Goal: Transaction & Acquisition: Book appointment/travel/reservation

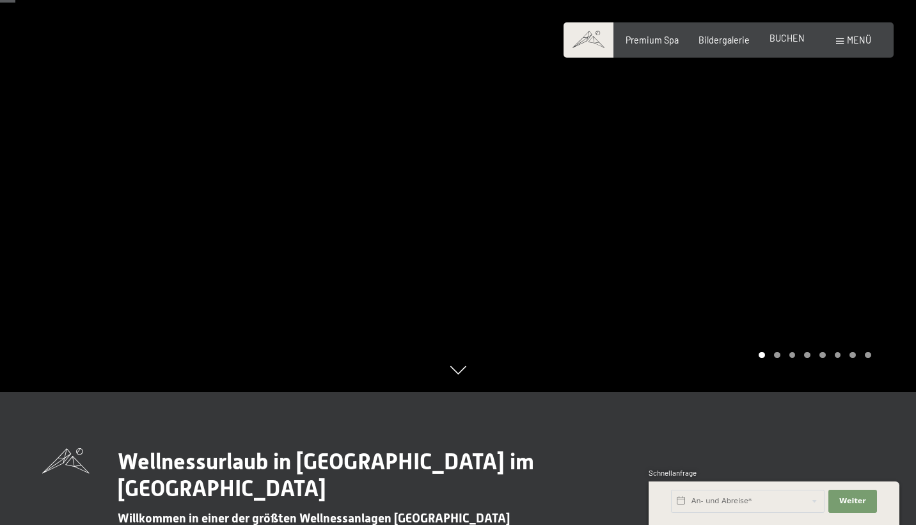
click at [792, 43] on span "BUCHEN" at bounding box center [787, 38] width 35 height 11
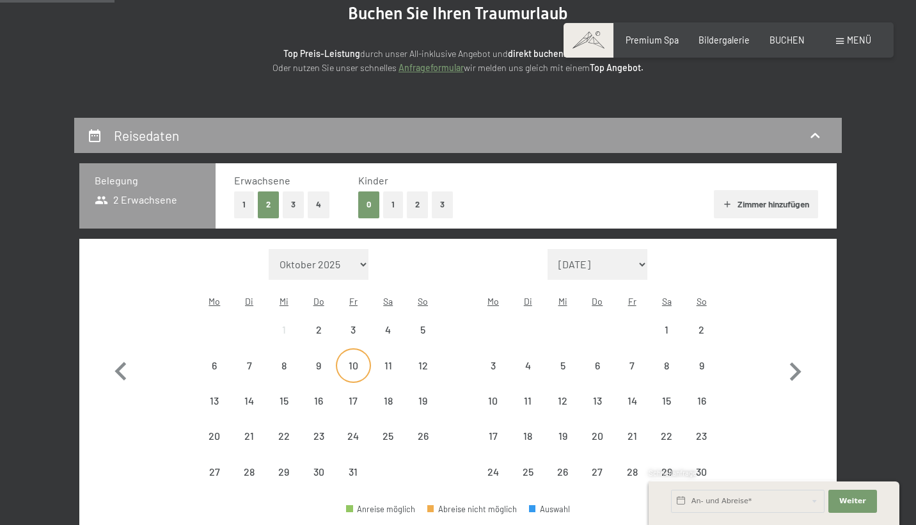
scroll to position [152, 0]
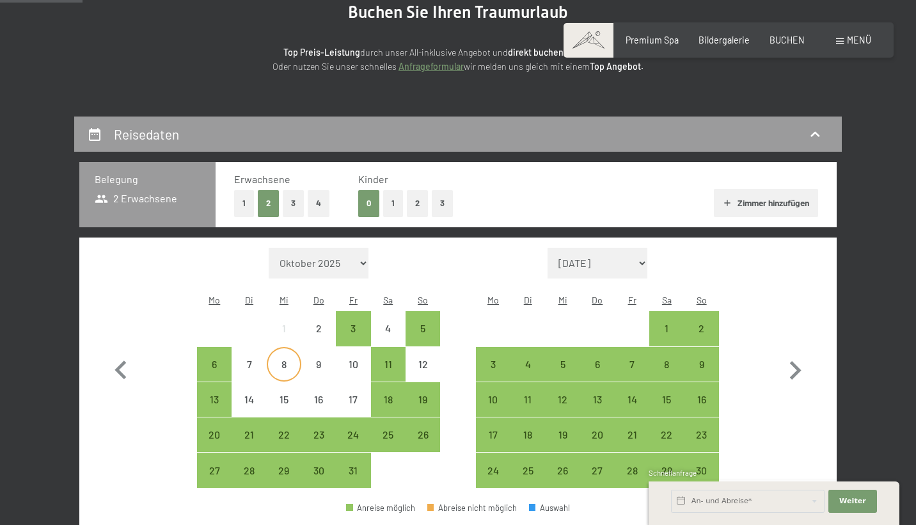
click at [289, 359] on div "8" at bounding box center [284, 375] width 32 height 32
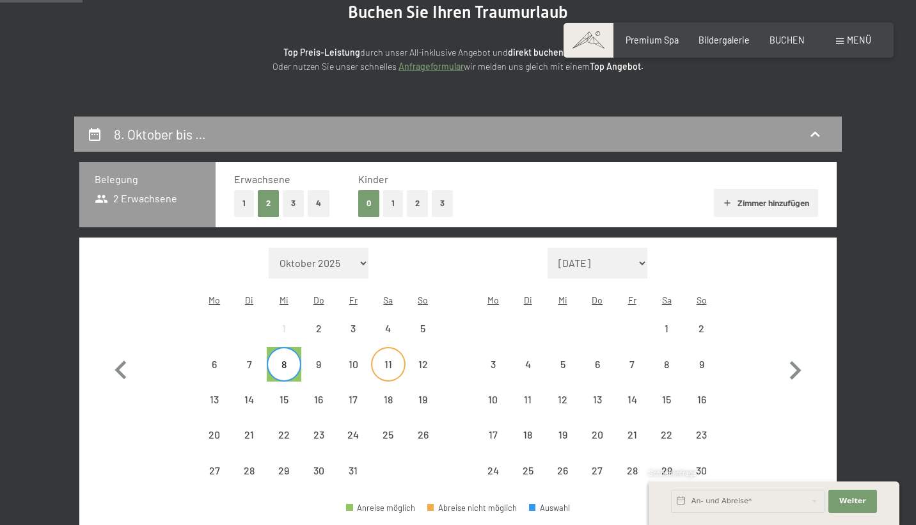
click at [398, 359] on div "11" at bounding box center [388, 375] width 32 height 32
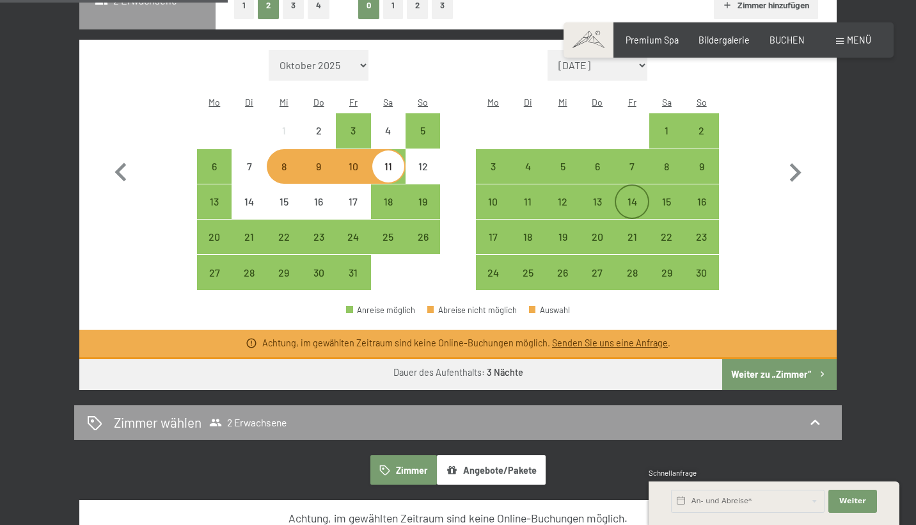
scroll to position [353, 0]
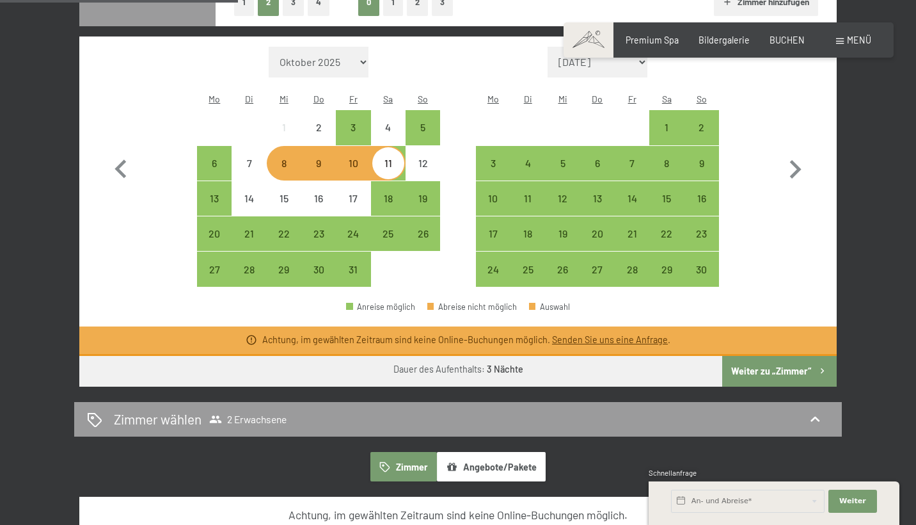
click at [778, 356] on button "Weiter zu „Zimmer“" at bounding box center [780, 371] width 115 height 31
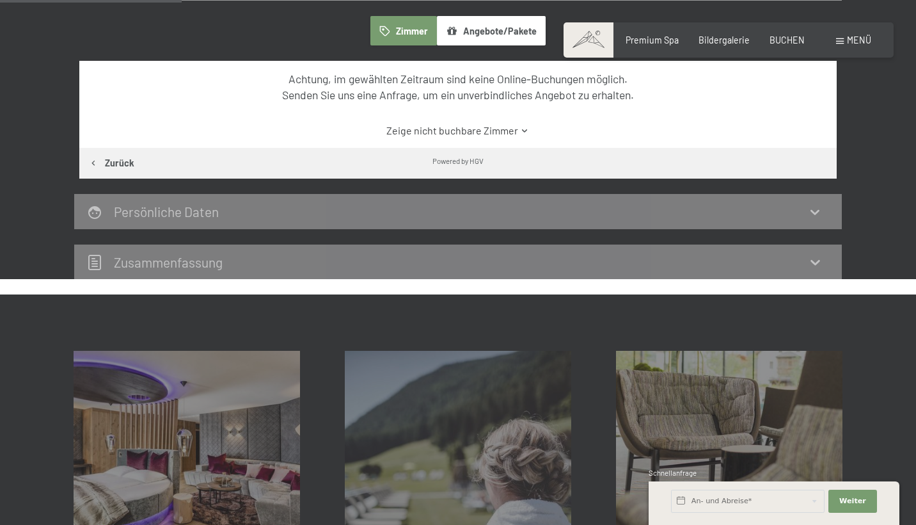
scroll to position [268, 0]
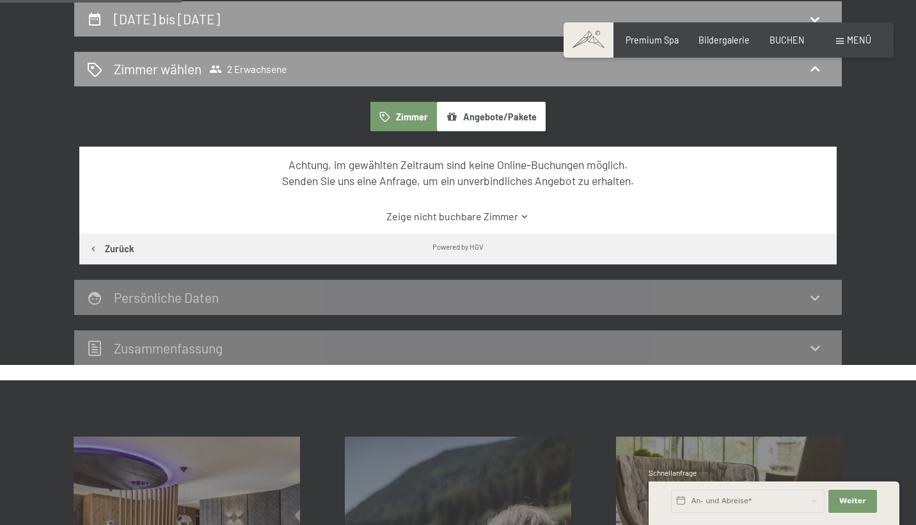
click at [431, 292] on div "Persönliche Daten" at bounding box center [458, 297] width 742 height 19
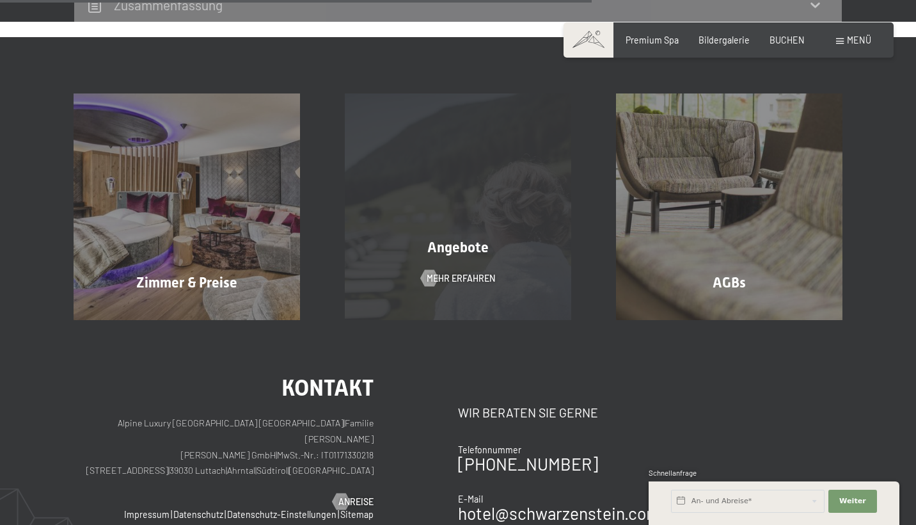
scroll to position [612, 0]
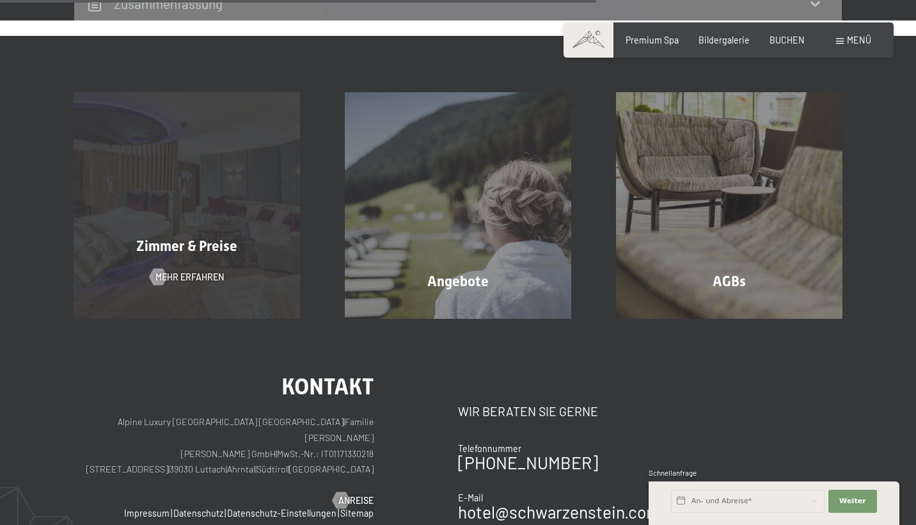
click at [151, 204] on div "Zimmer & Preise Mehr erfahren" at bounding box center [186, 205] width 271 height 226
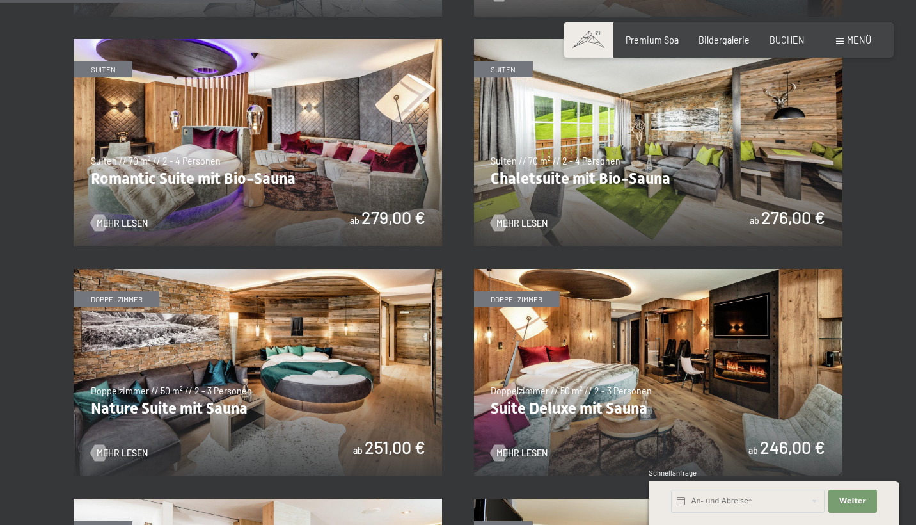
scroll to position [940, 0]
click at [586, 387] on img at bounding box center [658, 371] width 369 height 207
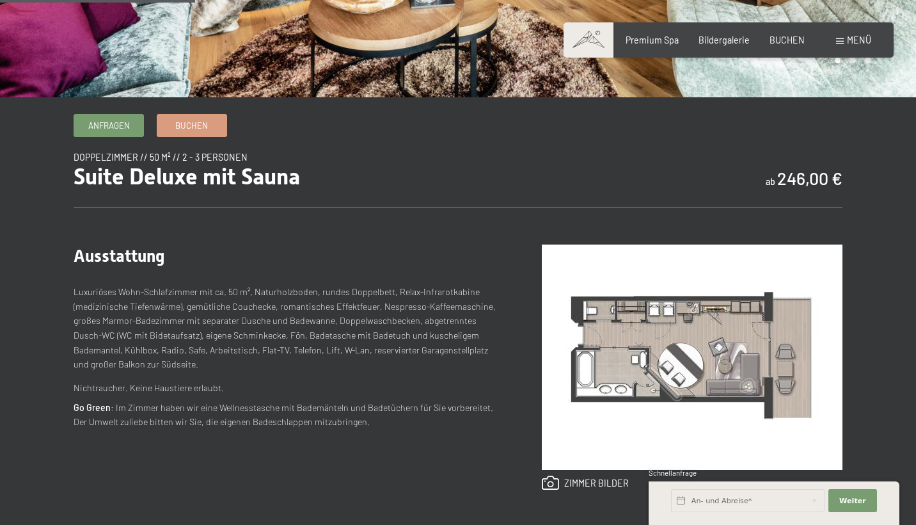
scroll to position [327, 0]
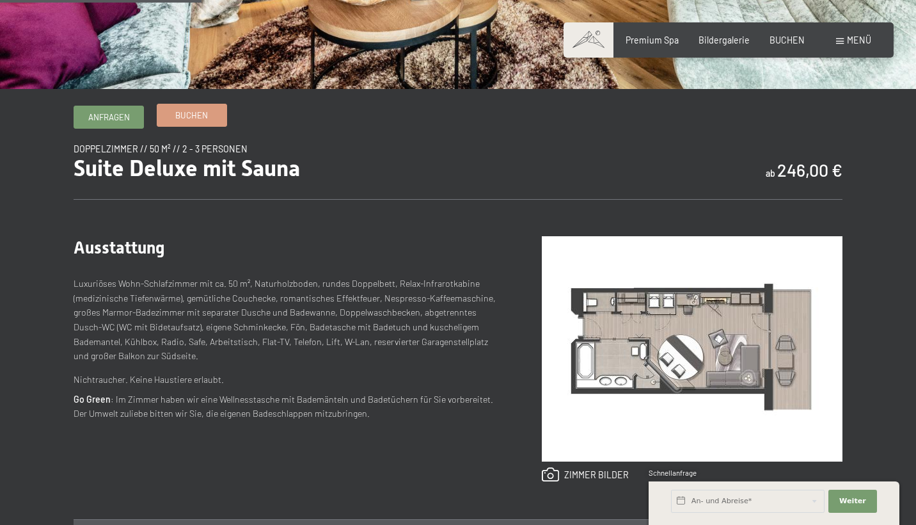
click at [200, 122] on link "Buchen" at bounding box center [191, 114] width 69 height 21
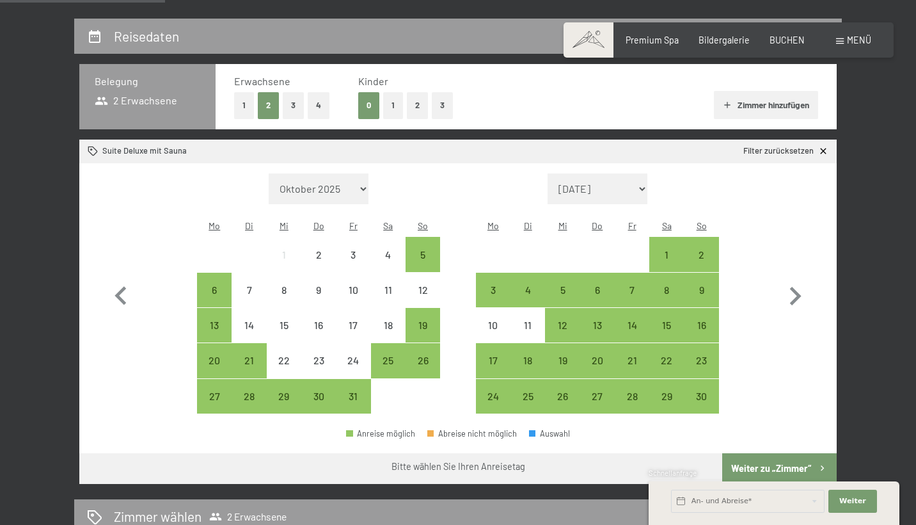
scroll to position [257, 0]
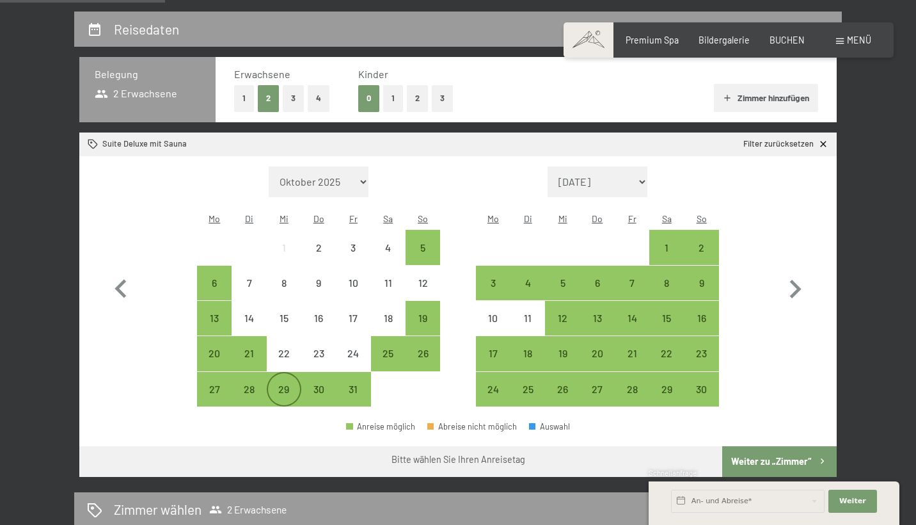
click at [291, 384] on div "29" at bounding box center [284, 400] width 32 height 32
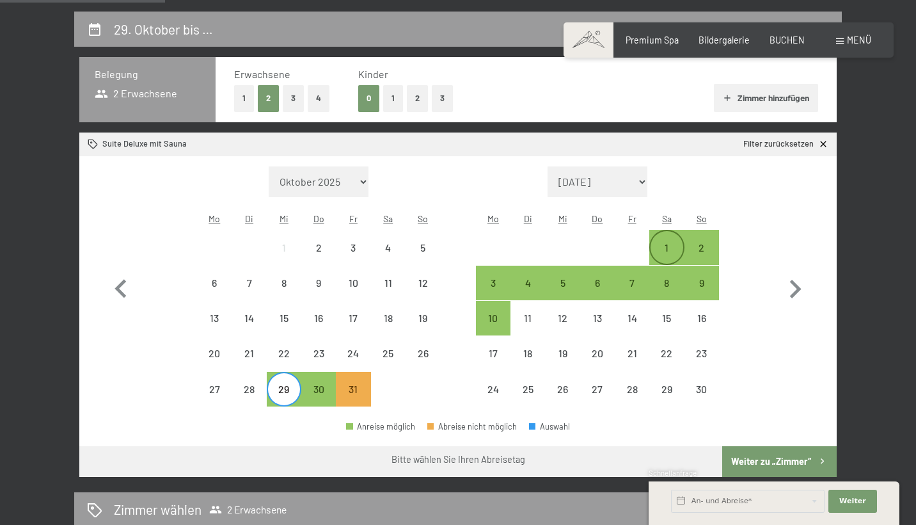
click at [672, 231] on div "1" at bounding box center [667, 247] width 32 height 32
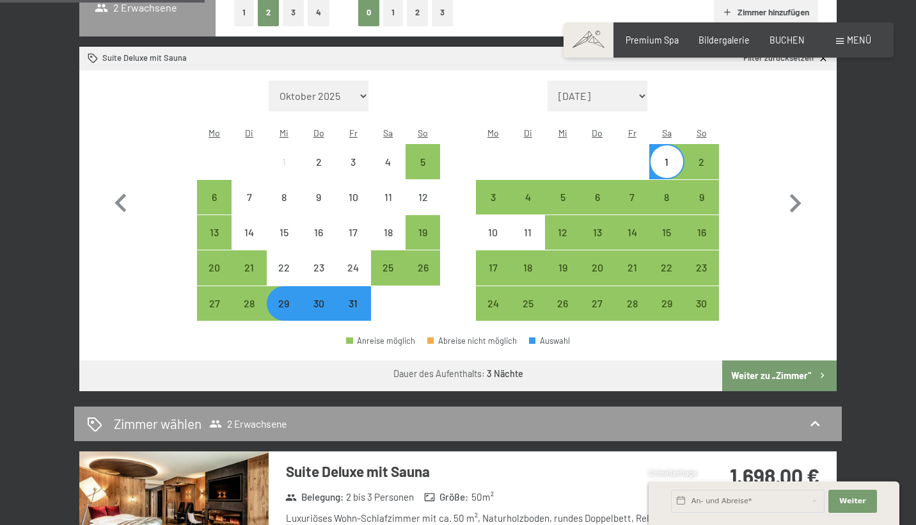
scroll to position [343, 0]
